Goal: Task Accomplishment & Management: Use online tool/utility

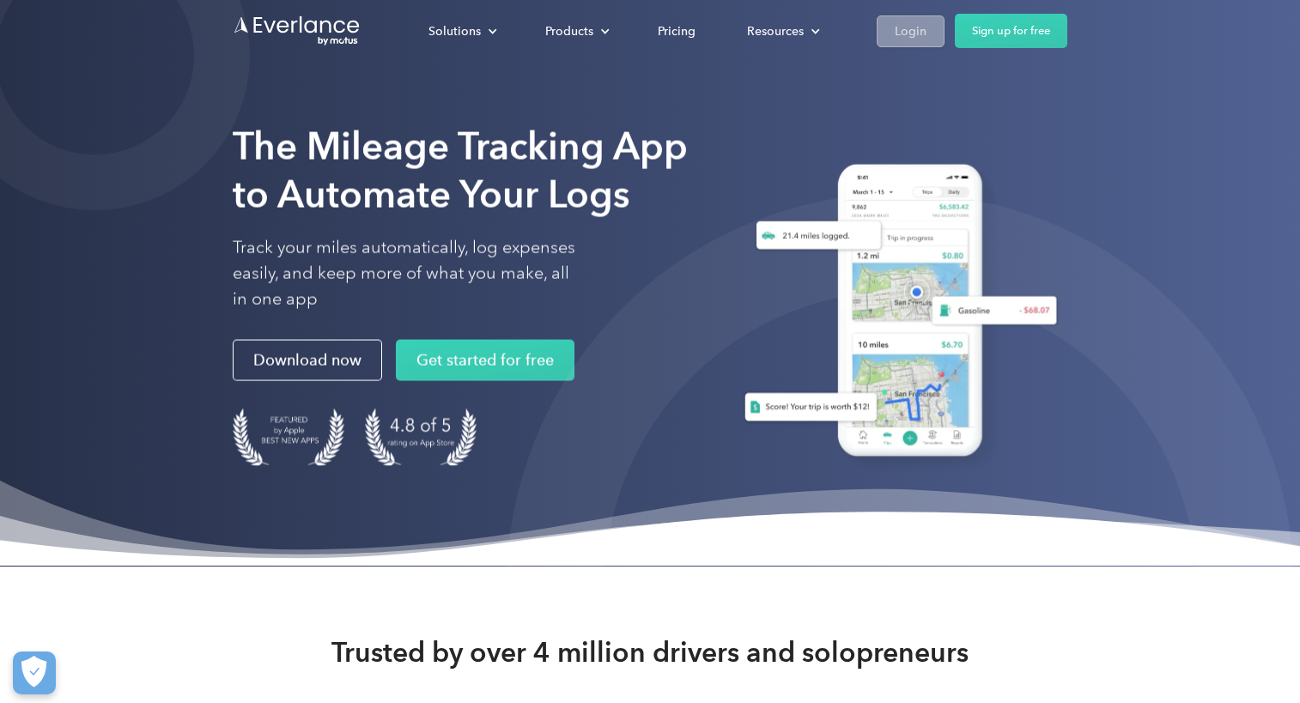
click at [912, 36] on div "Login" at bounding box center [911, 31] width 32 height 21
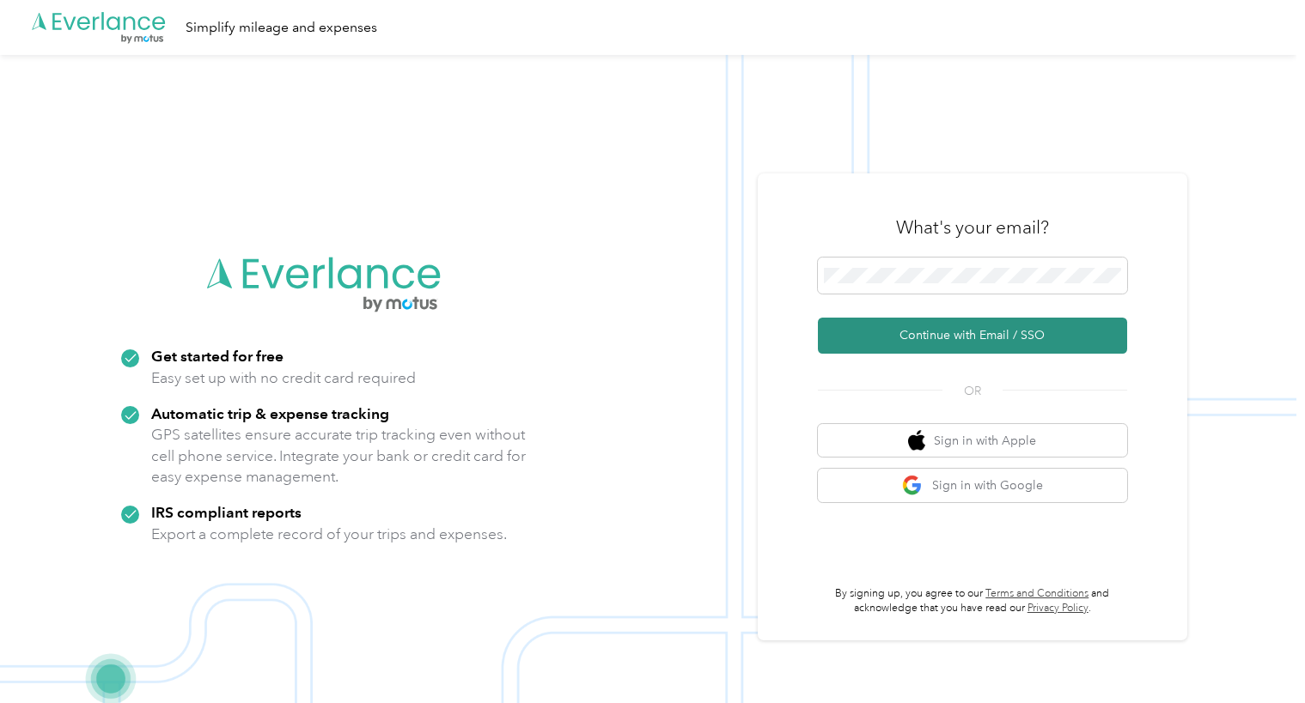
click at [892, 332] on button "Continue with Email / SSO" at bounding box center [972, 336] width 309 height 36
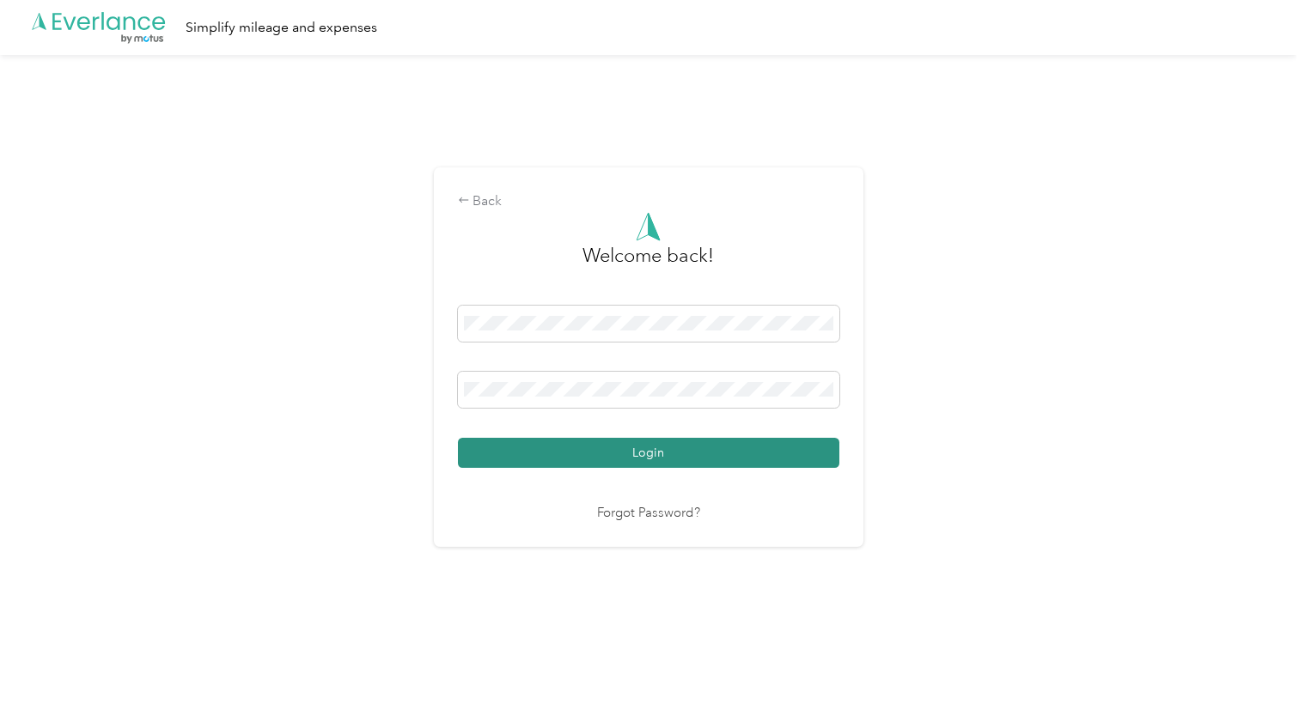
click at [661, 456] on button "Login" at bounding box center [648, 453] width 381 height 30
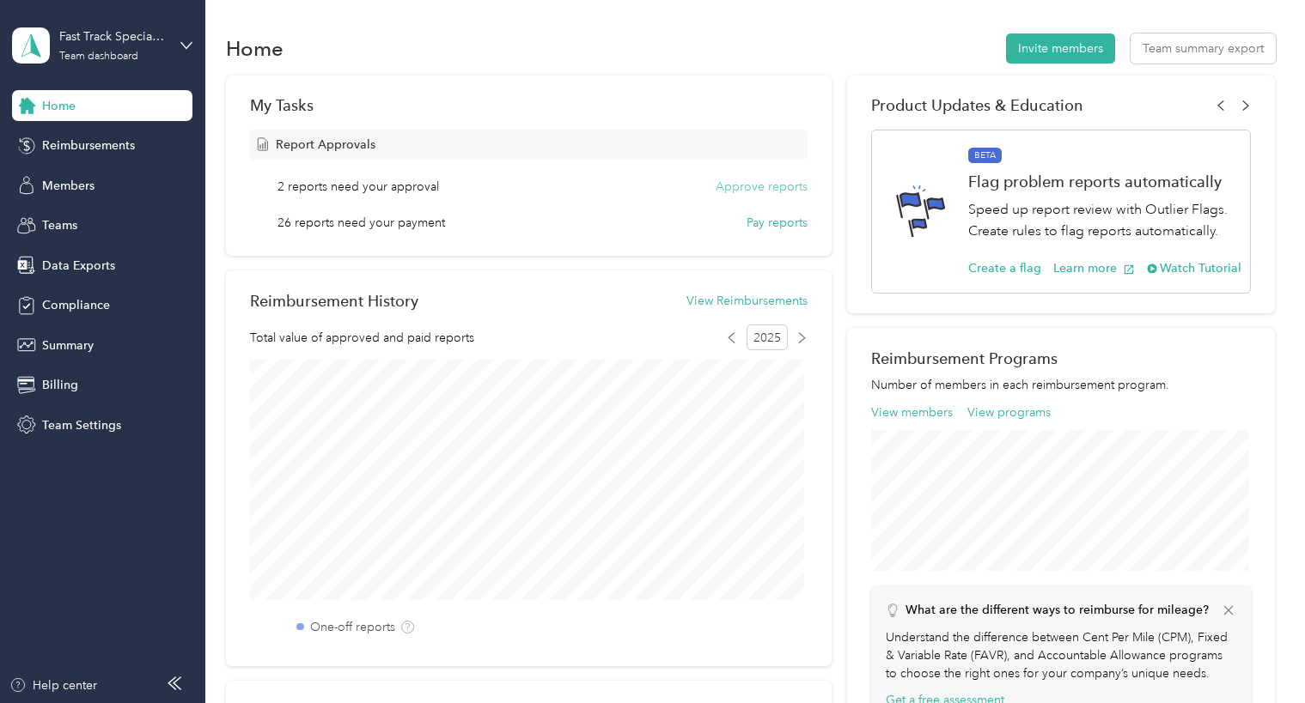
click at [772, 186] on button "Approve reports" at bounding box center [761, 187] width 92 height 18
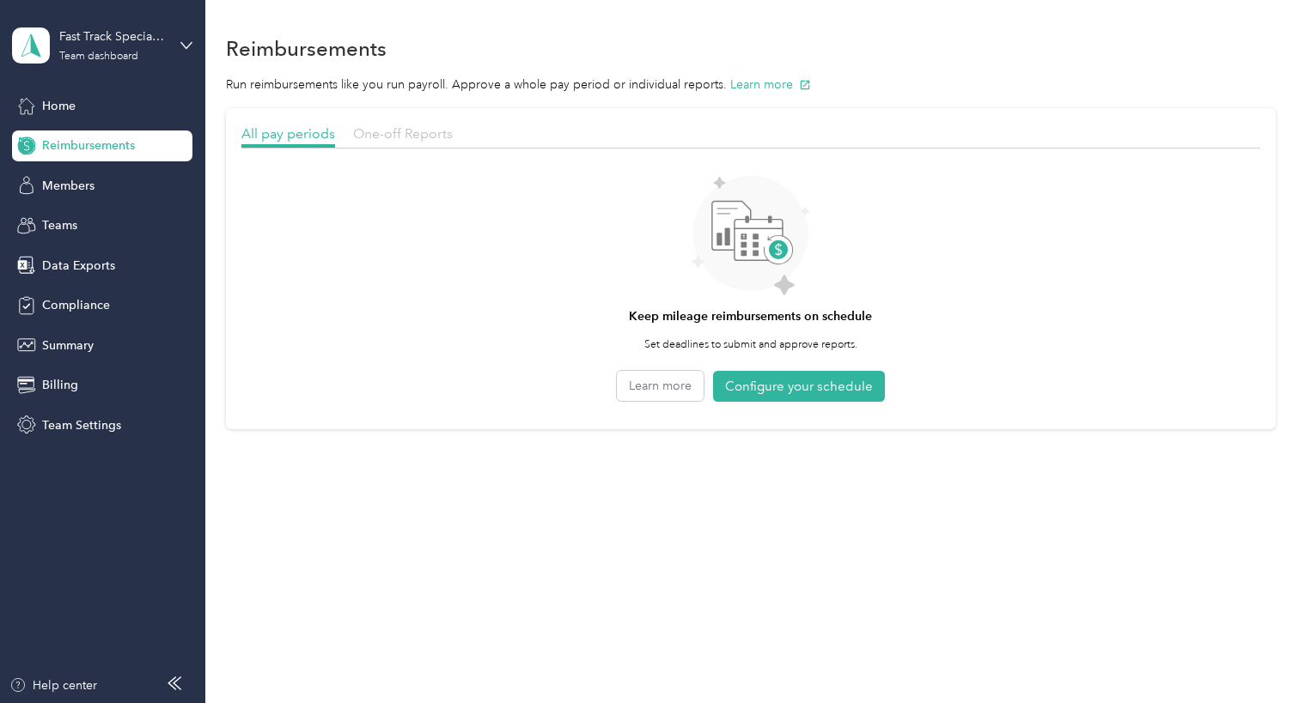
click at [408, 137] on span "One-off Reports" at bounding box center [403, 133] width 100 height 16
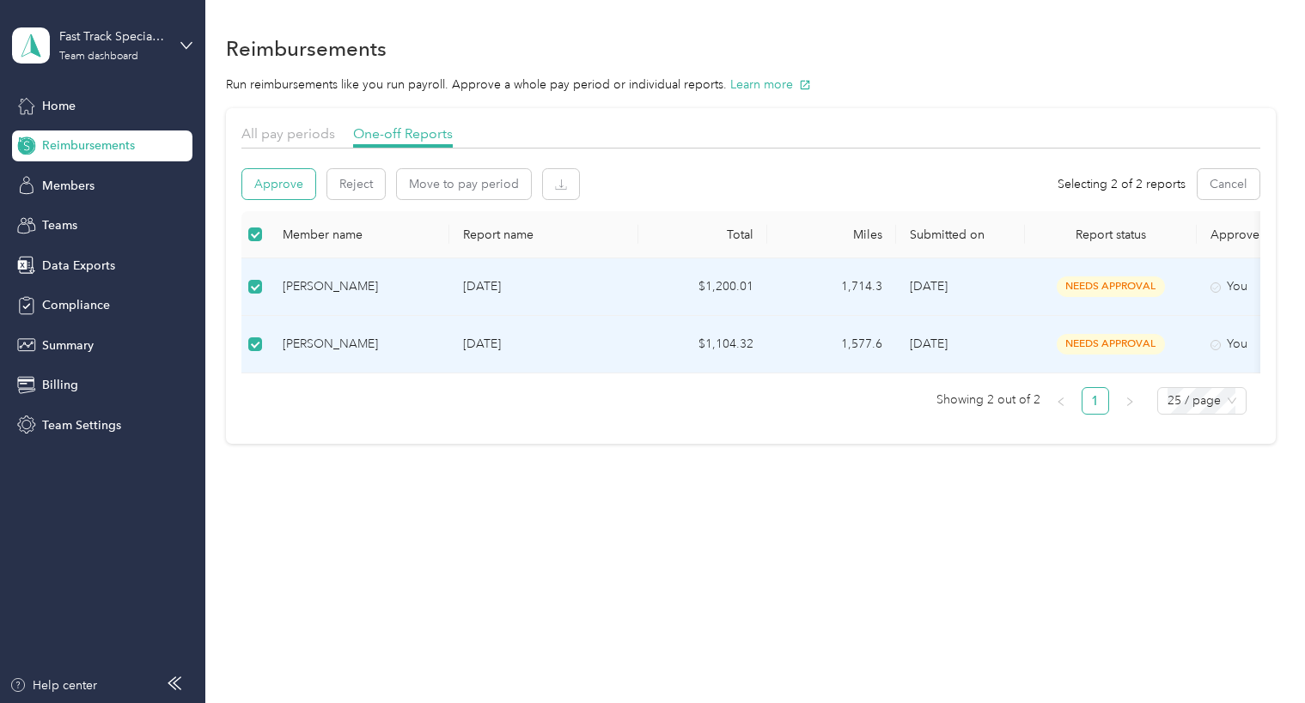
click at [284, 185] on button "Approve" at bounding box center [278, 184] width 73 height 30
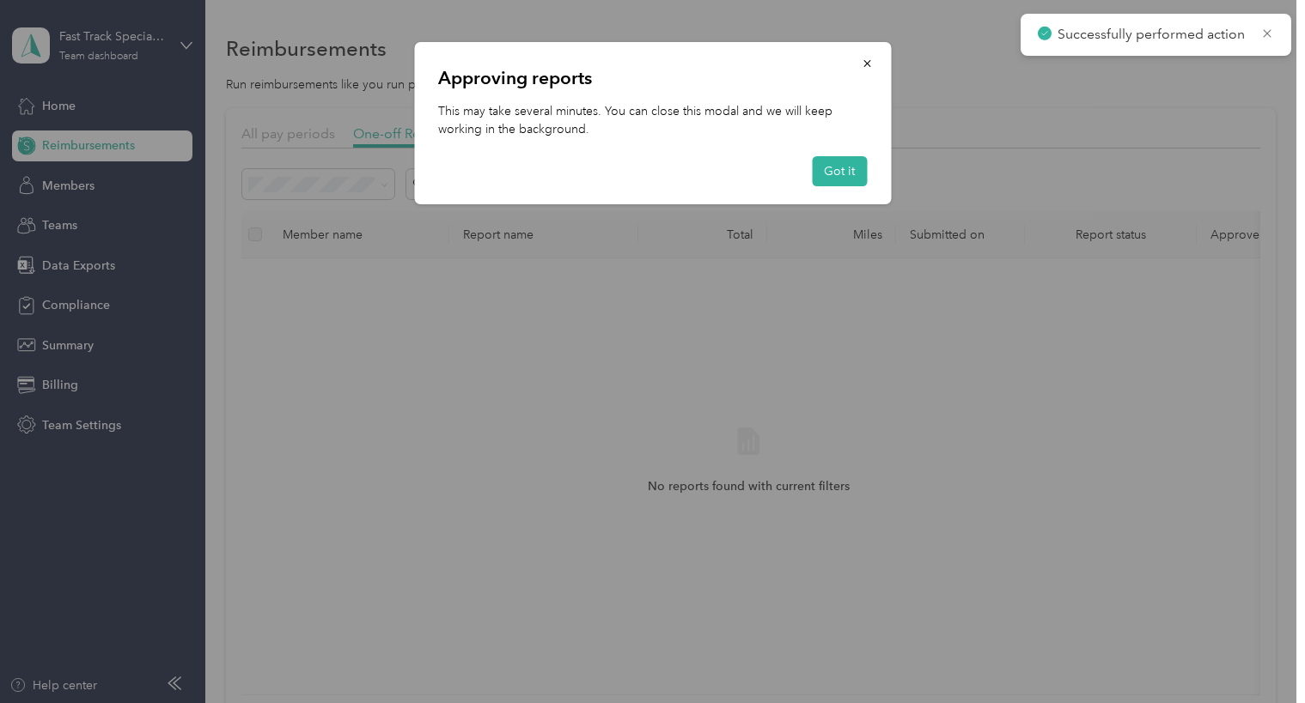
drag, startPoint x: 834, startPoint y: 175, endPoint x: 798, endPoint y: 179, distance: 36.3
click at [834, 174] on button "Got it" at bounding box center [839, 171] width 55 height 30
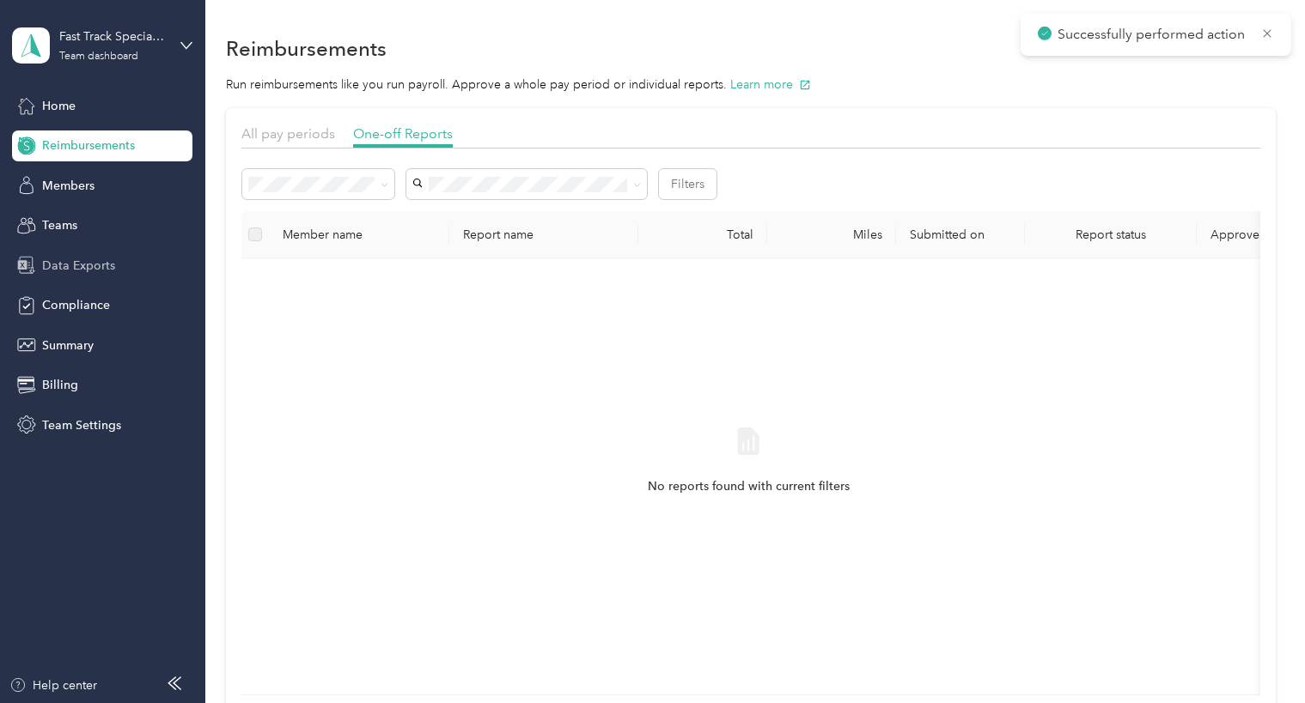
click at [106, 265] on span "Data Exports" at bounding box center [78, 266] width 73 height 18
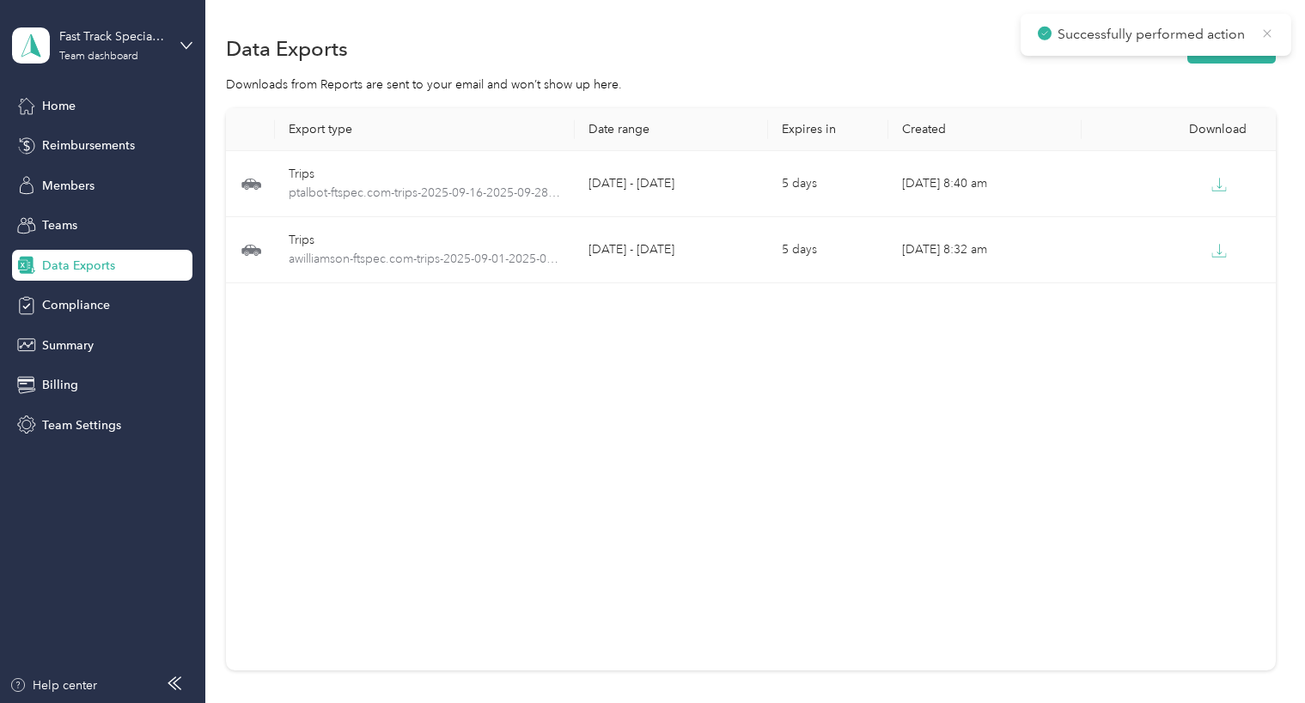
click at [1267, 35] on icon at bounding box center [1267, 33] width 14 height 15
click at [1233, 49] on button "New export" at bounding box center [1231, 48] width 88 height 30
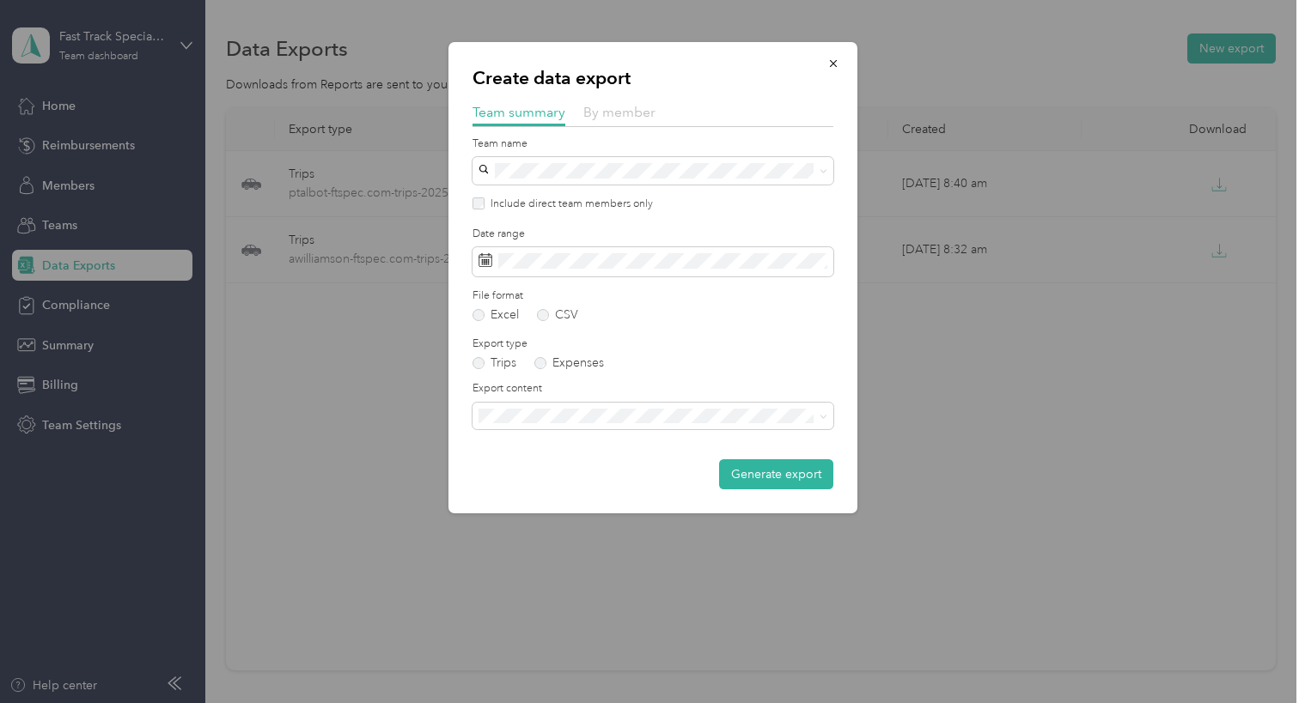
click at [631, 118] on span "By member" at bounding box center [619, 112] width 72 height 16
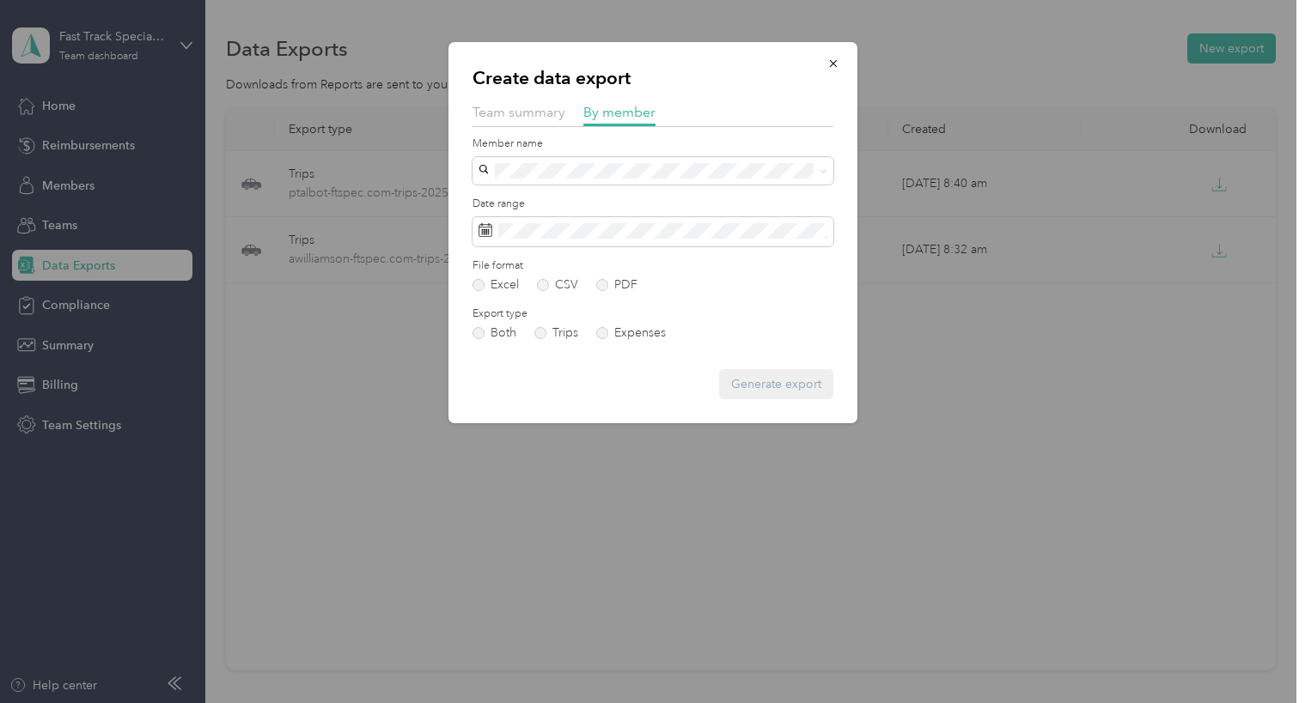
click at [548, 259] on span "[PERSON_NAME]" at bounding box center [531, 260] width 95 height 15
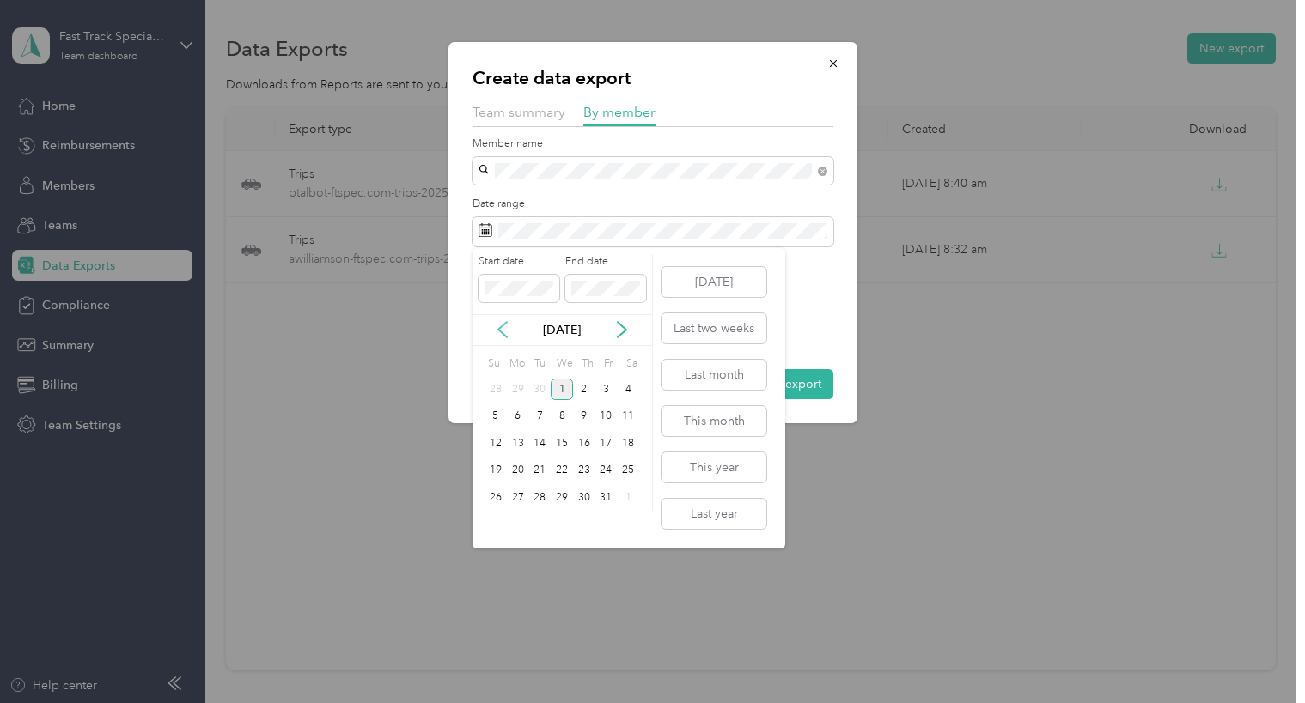
click at [502, 328] on icon at bounding box center [502, 329] width 17 height 17
click at [519, 384] on div "1" at bounding box center [518, 389] width 22 height 21
click at [538, 498] on div "30" at bounding box center [539, 497] width 22 height 21
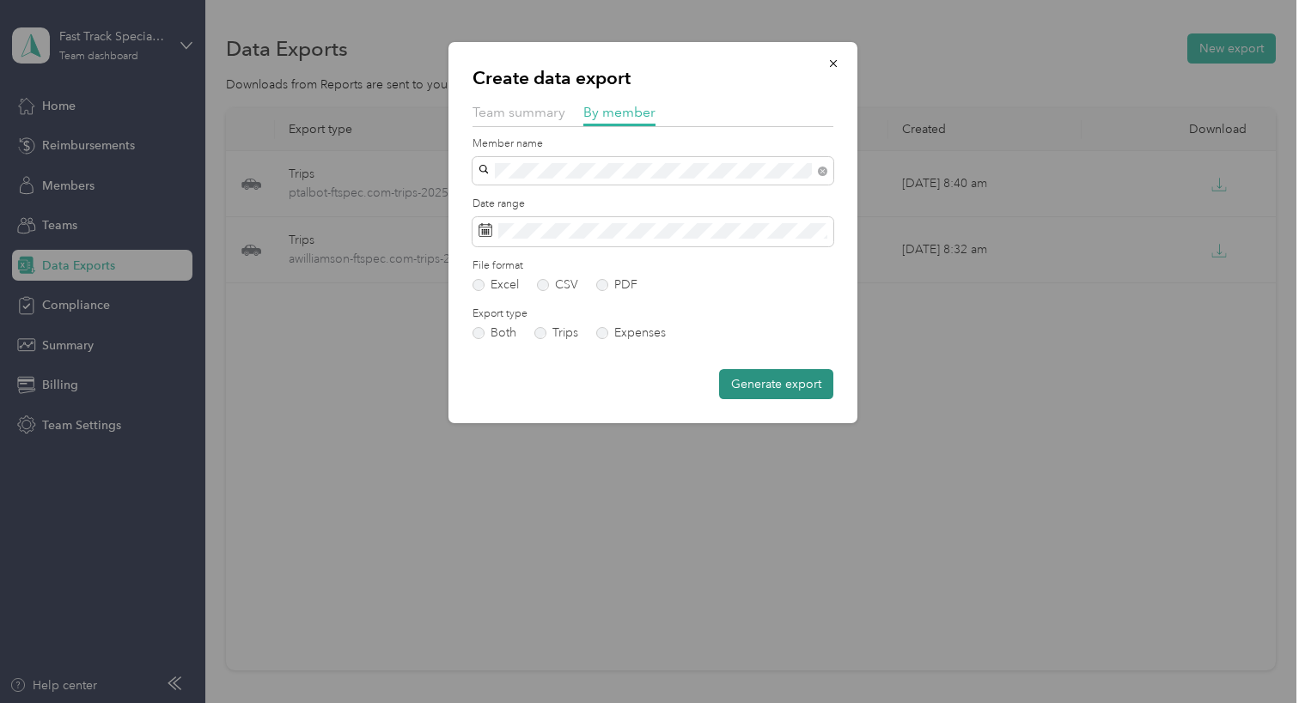
click at [775, 386] on button "Generate export" at bounding box center [776, 384] width 114 height 30
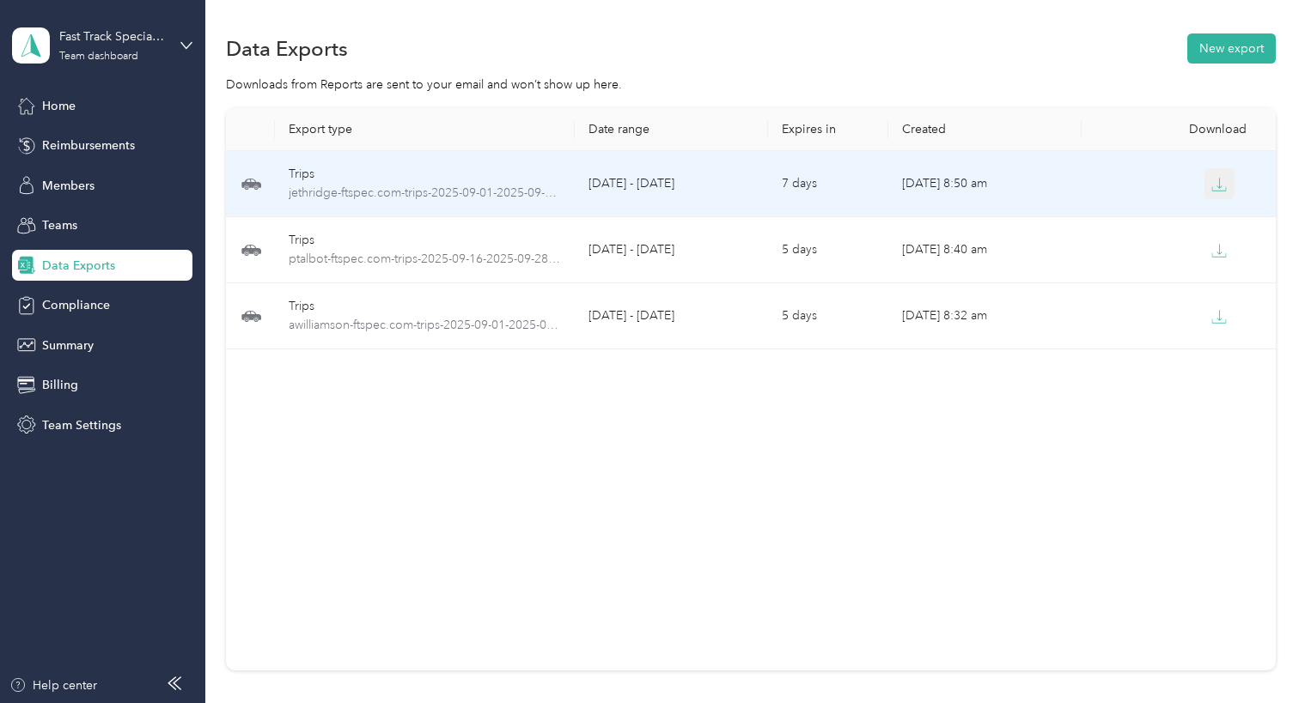
click at [1211, 185] on icon "button" at bounding box center [1218, 184] width 15 height 15
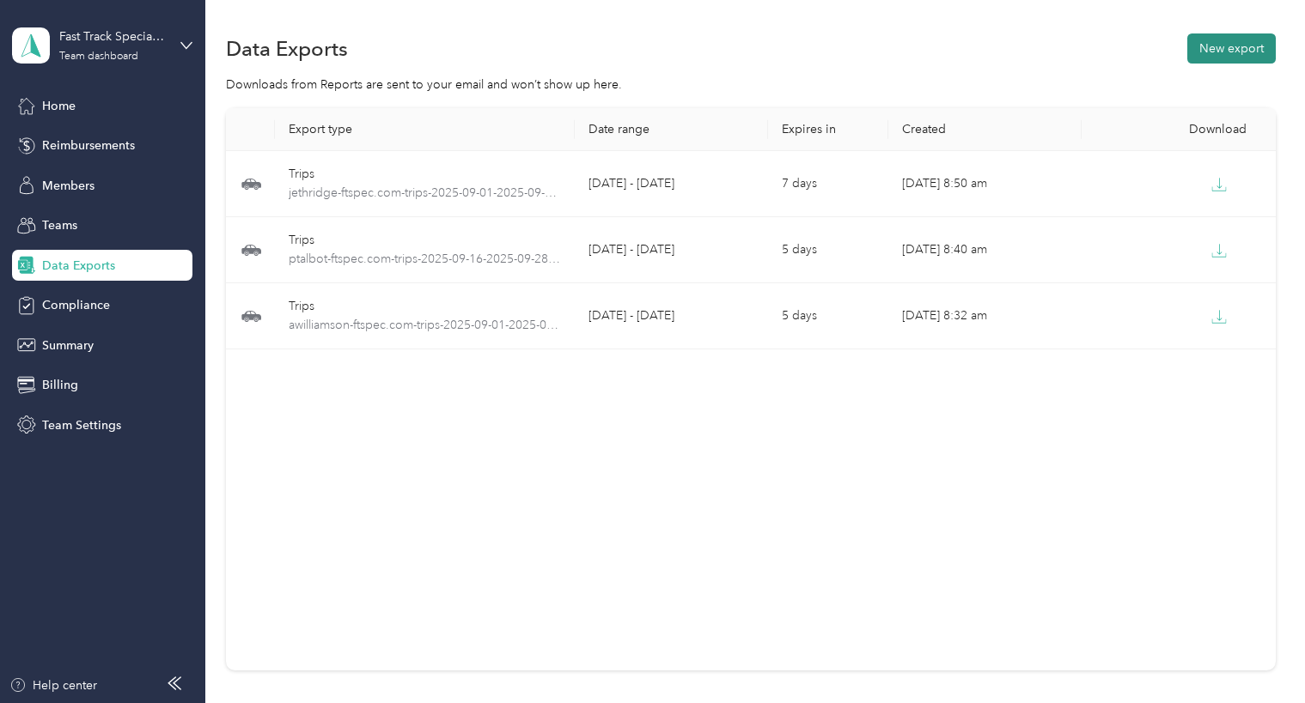
click at [1225, 52] on button "New export" at bounding box center [1231, 48] width 88 height 30
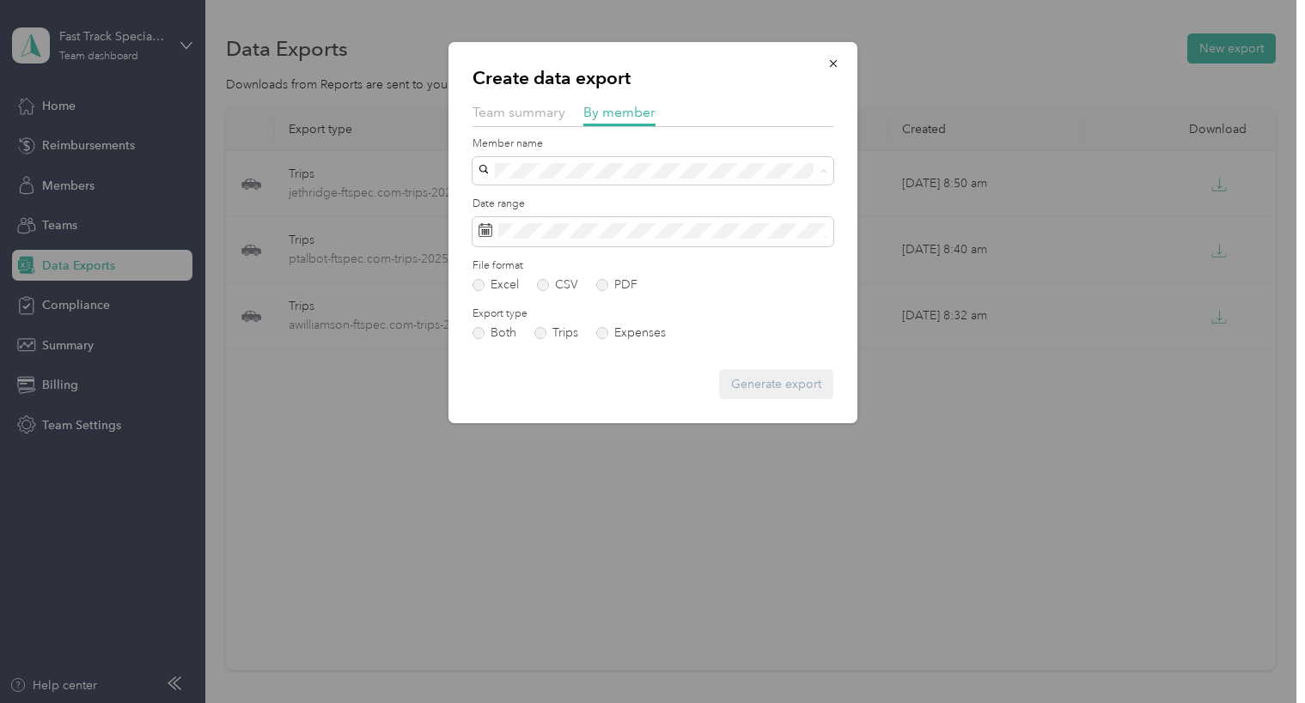
click at [545, 318] on span "[PERSON_NAME]" at bounding box center [531, 321] width 95 height 15
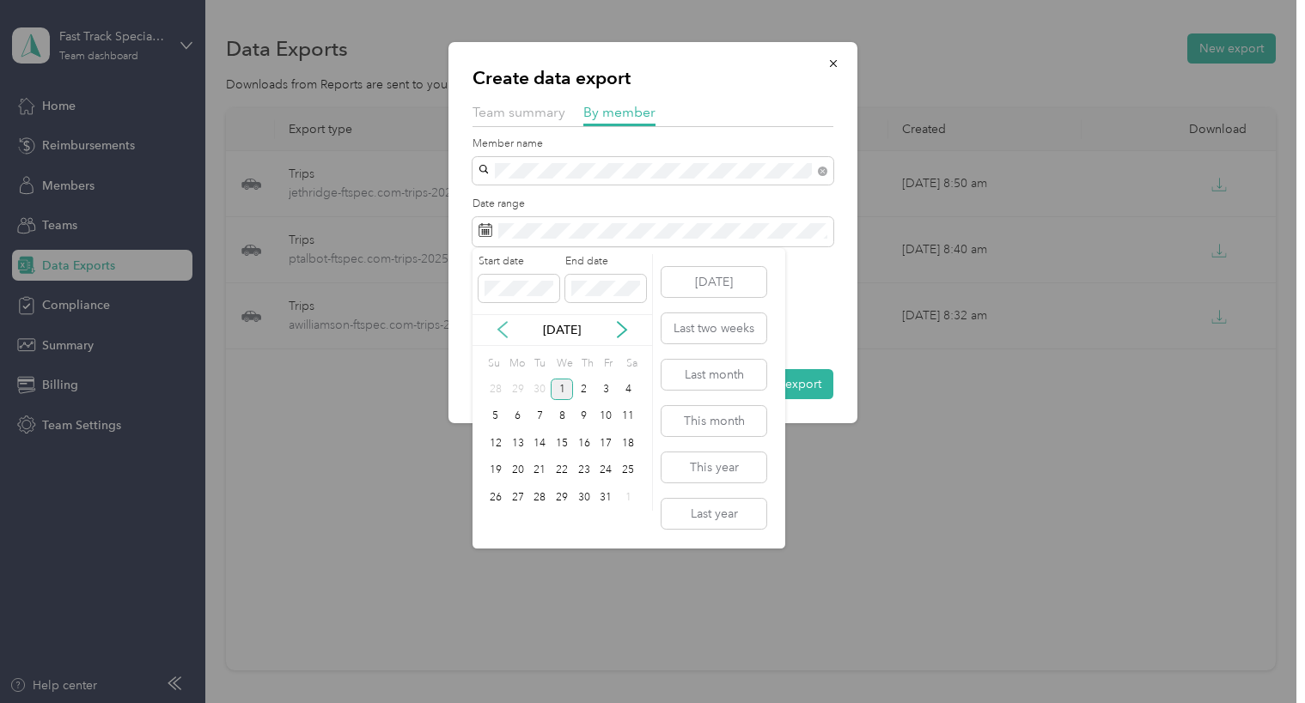
click at [508, 328] on icon at bounding box center [502, 329] width 17 height 17
click at [520, 389] on div "1" at bounding box center [518, 389] width 22 height 21
click at [539, 495] on div "30" at bounding box center [539, 497] width 22 height 21
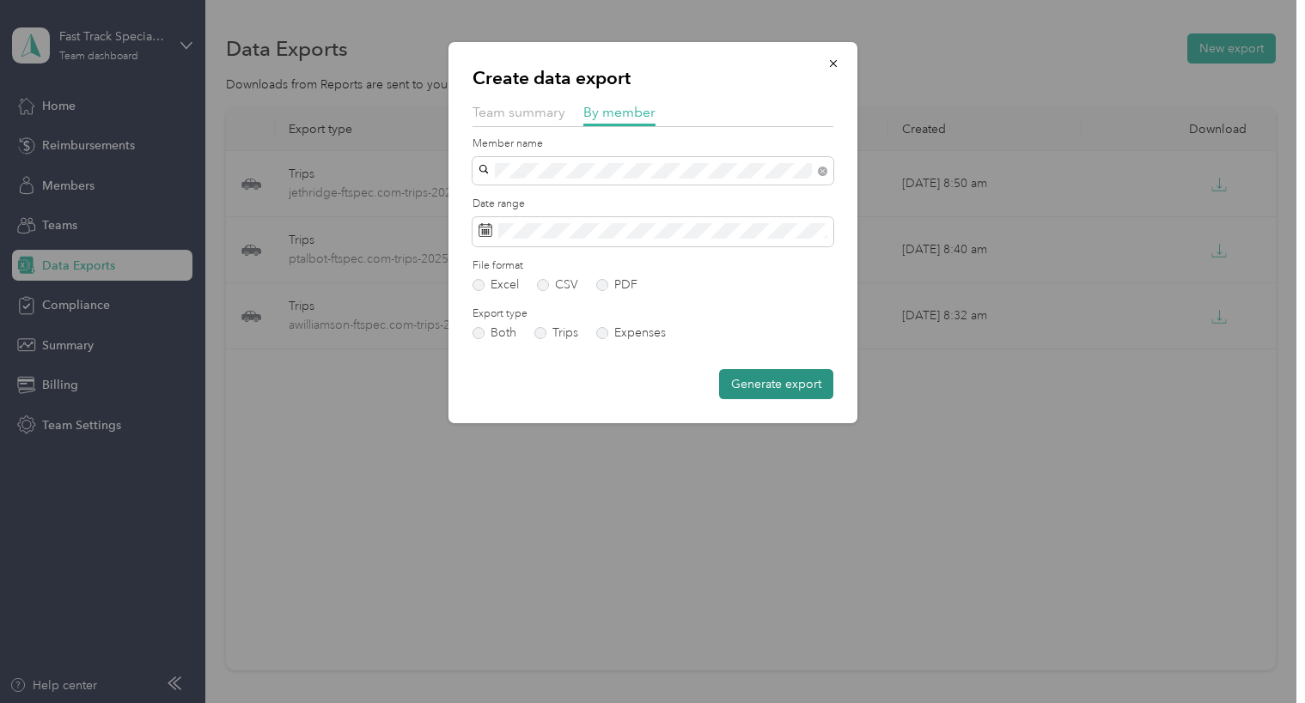
click at [746, 389] on button "Generate export" at bounding box center [776, 384] width 114 height 30
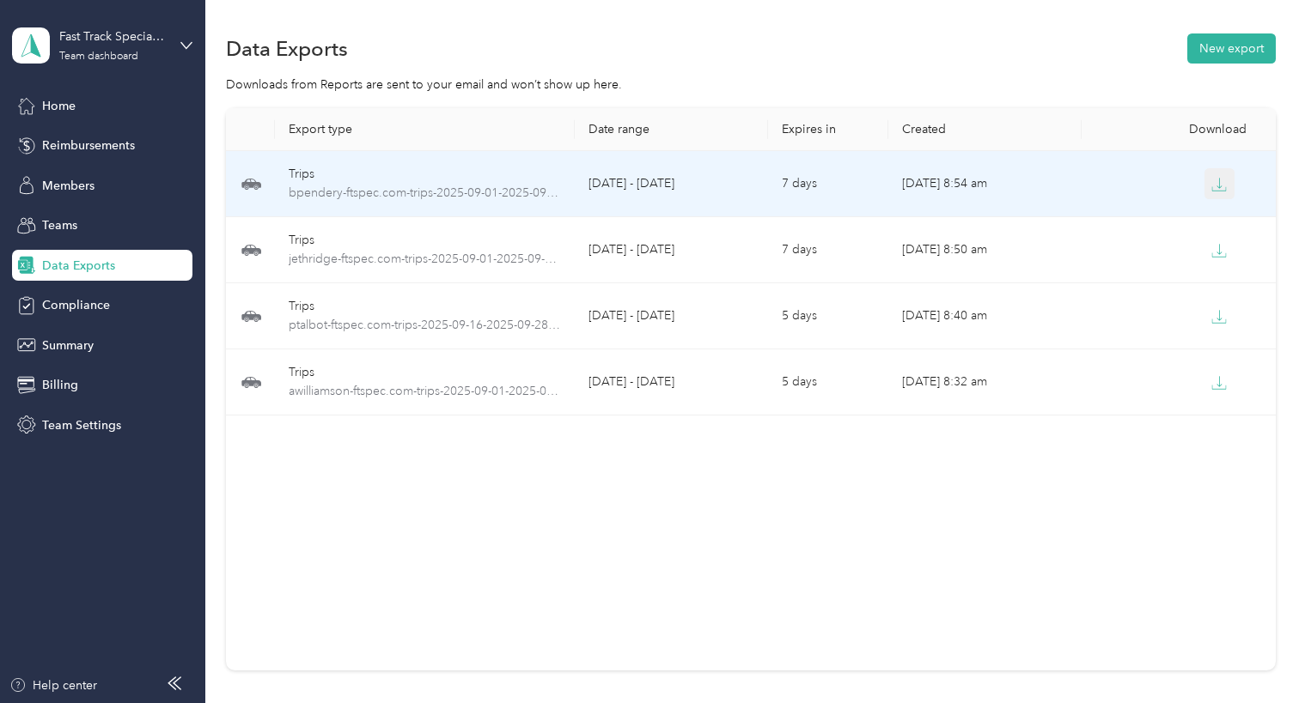
click at [1212, 179] on icon "button" at bounding box center [1218, 184] width 15 height 15
